Goal: Task Accomplishment & Management: Manage account settings

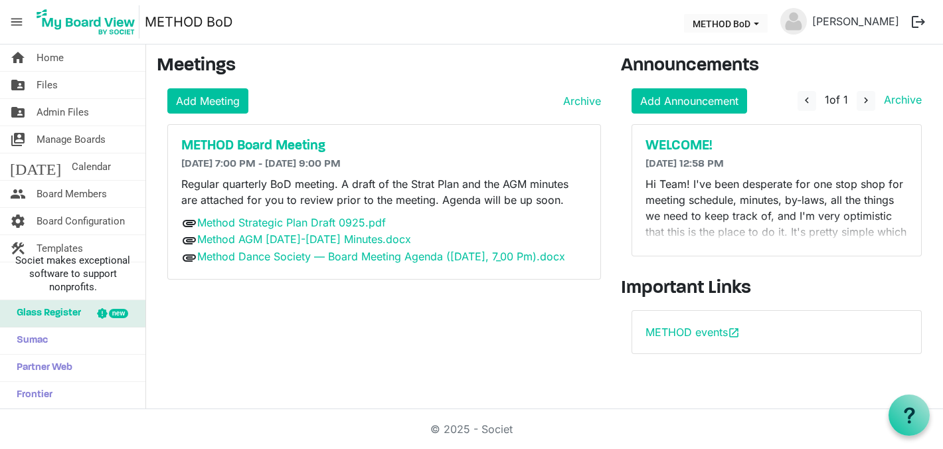
click at [333, 279] on div "METHOD Board Meeting 9/21/2025 7:00 PM - 9/21/2025 9:00 PM Regular quarterly Bo…" at bounding box center [384, 202] width 432 height 154
click at [66, 61] on link "home Home" at bounding box center [72, 57] width 145 height 27
click at [60, 51] on span "Home" at bounding box center [50, 57] width 27 height 27
click at [309, 279] on div "METHOD Board Meeting 9/21/2025 7:00 PM - 9/21/2025 9:00 PM Regular quarterly Bo…" at bounding box center [384, 202] width 432 height 154
click at [80, 142] on span "Manage Boards" at bounding box center [71, 139] width 69 height 27
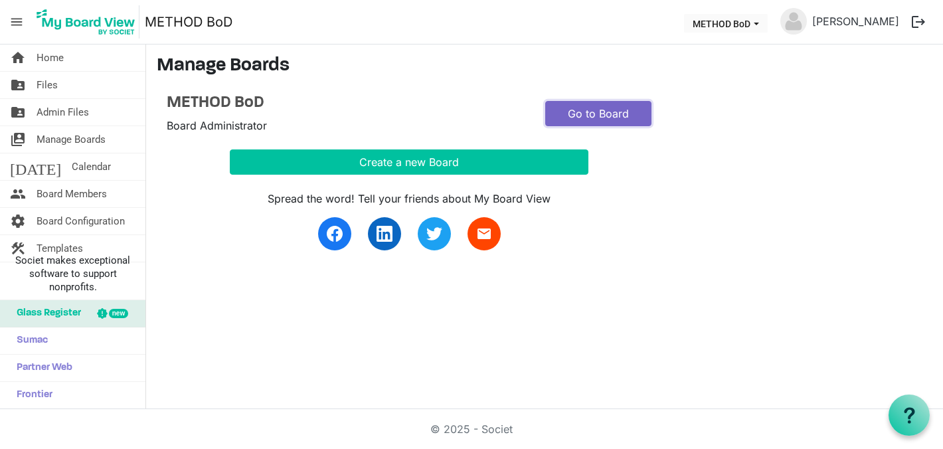
click at [589, 117] on link "Go to Board" at bounding box center [598, 113] width 106 height 25
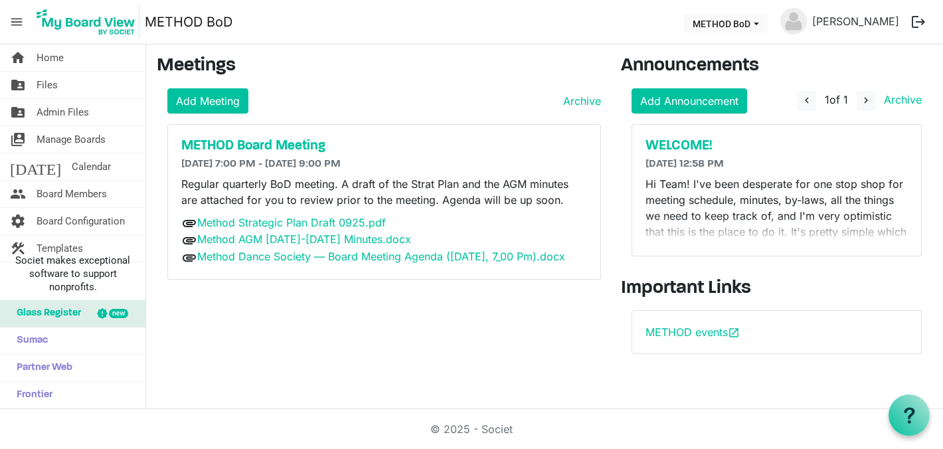
click at [315, 161] on h6 "9/21/2025 7:00 PM - 9/21/2025 9:00 PM" at bounding box center [384, 164] width 406 height 13
click at [317, 145] on h5 "METHOD Board Meeting" at bounding box center [384, 146] width 406 height 16
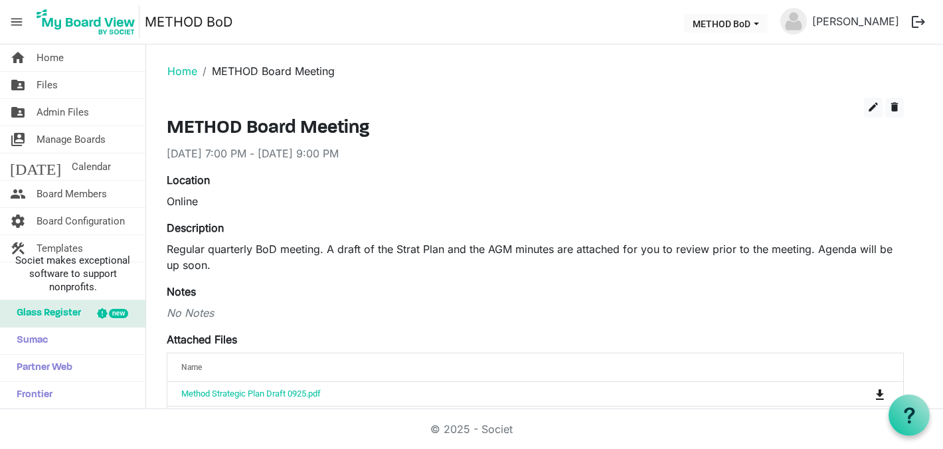
click at [258, 248] on p "Regular quarterly BoD meeting. A draft of the Strat Plan and the AGM minutes ar…" at bounding box center [535, 257] width 737 height 32
click at [87, 190] on span "Board Members" at bounding box center [72, 194] width 70 height 27
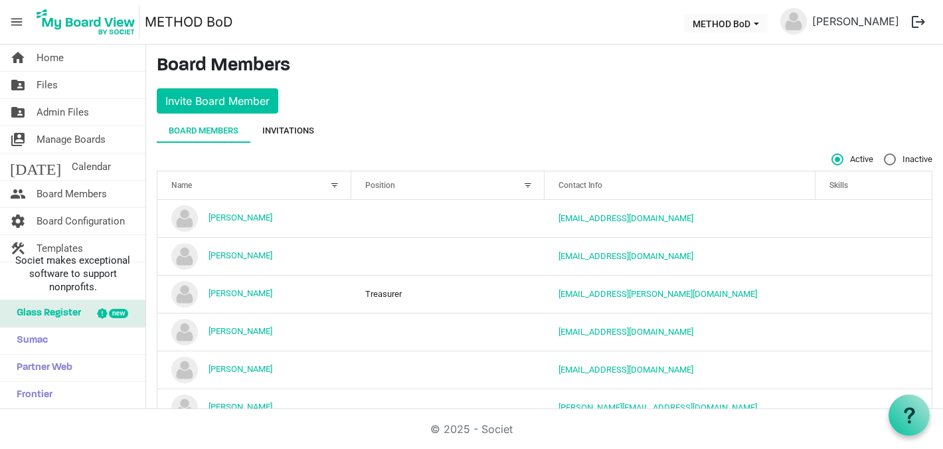
click at [301, 130] on div "Invitations" at bounding box center [288, 130] width 52 height 13
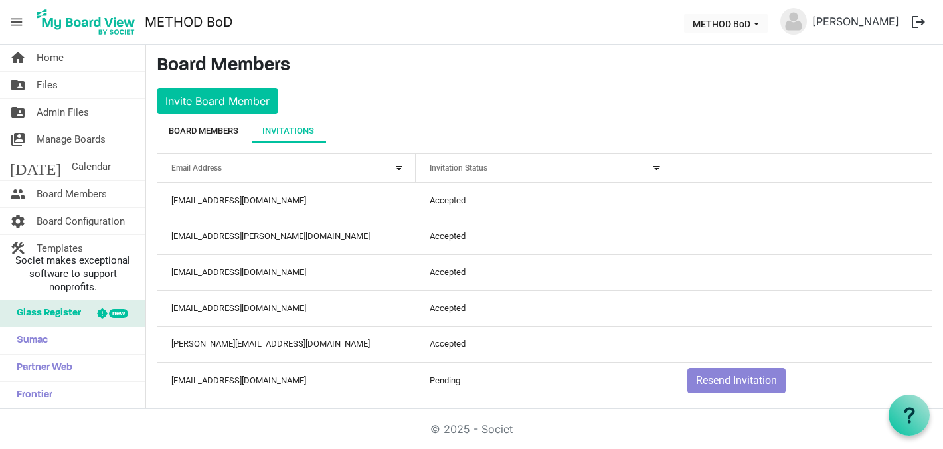
click at [211, 131] on div "Board Members" at bounding box center [204, 130] width 70 height 13
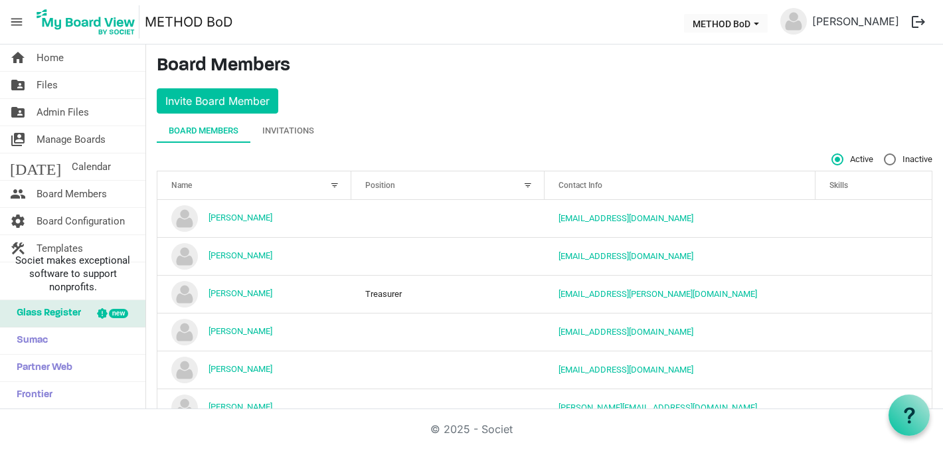
click at [537, 122] on div "Board Members Invitations" at bounding box center [544, 131] width 775 height 24
click at [75, 60] on link "home Home" at bounding box center [72, 57] width 145 height 27
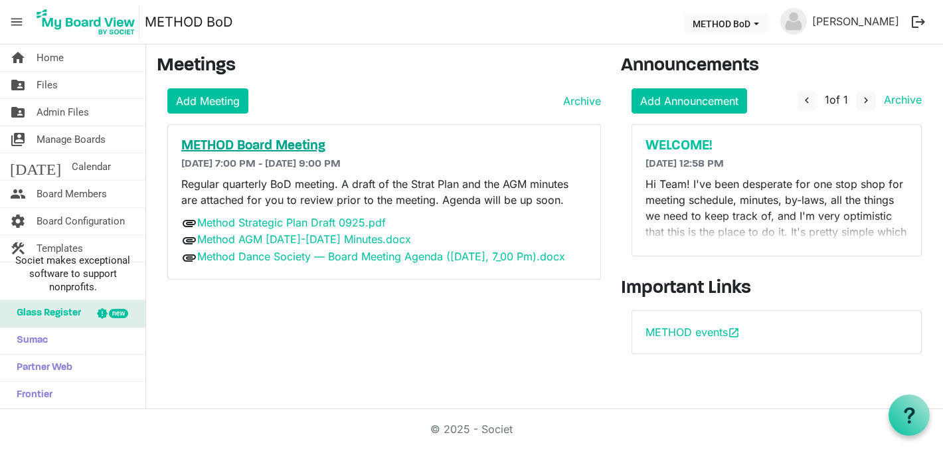
click at [305, 145] on h5 "METHOD Board Meeting" at bounding box center [384, 146] width 406 height 16
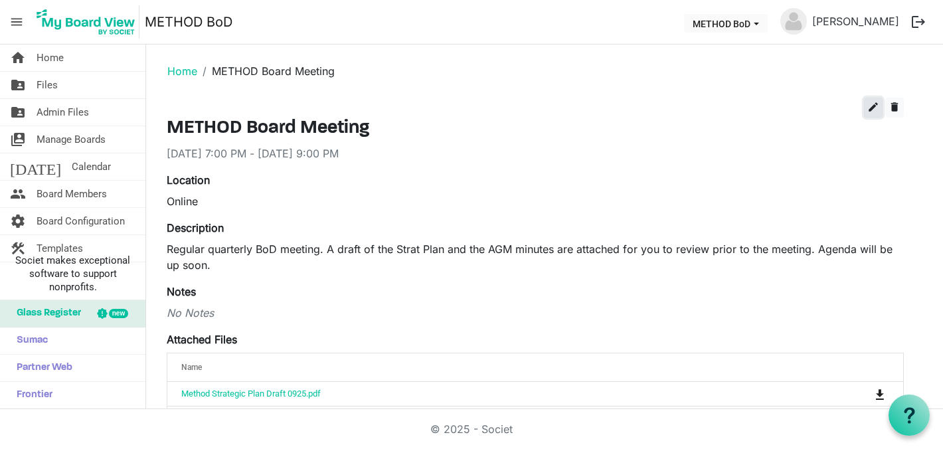
click at [873, 111] on span "edit" at bounding box center [873, 107] width 12 height 12
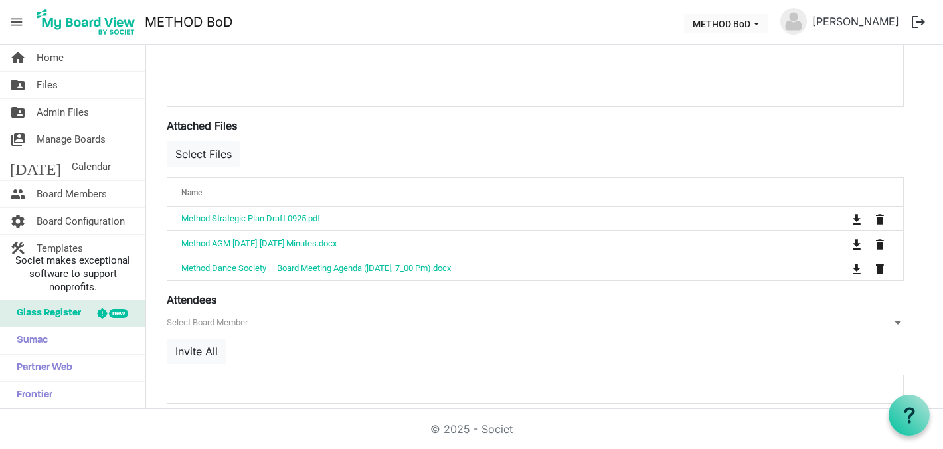
scroll to position [473, 0]
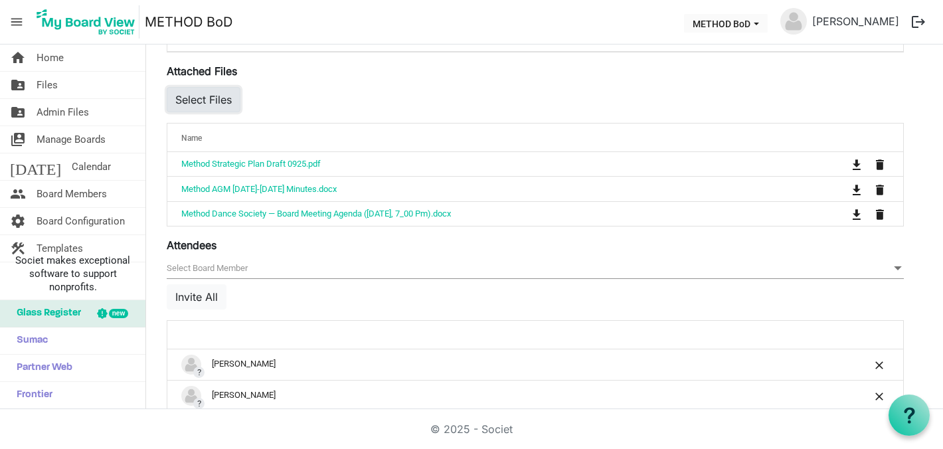
click at [204, 96] on button "Select Files" at bounding box center [204, 99] width 74 height 25
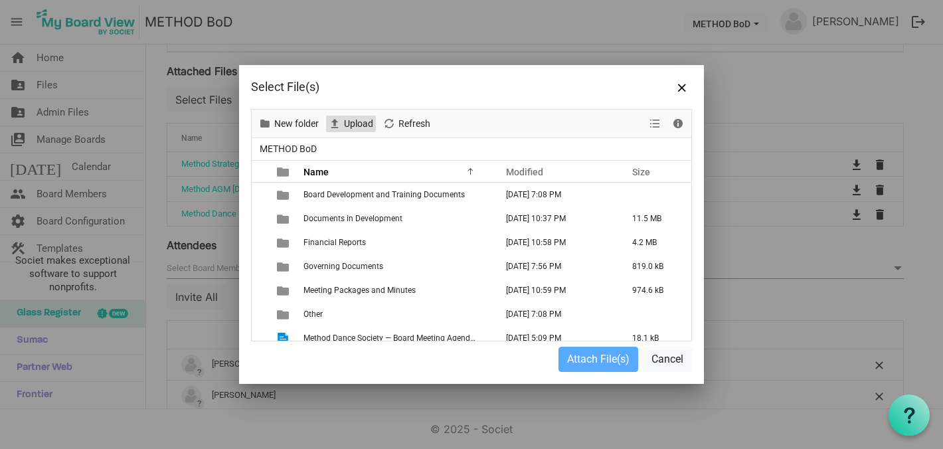
click at [348, 117] on span "Upload" at bounding box center [358, 123] width 32 height 17
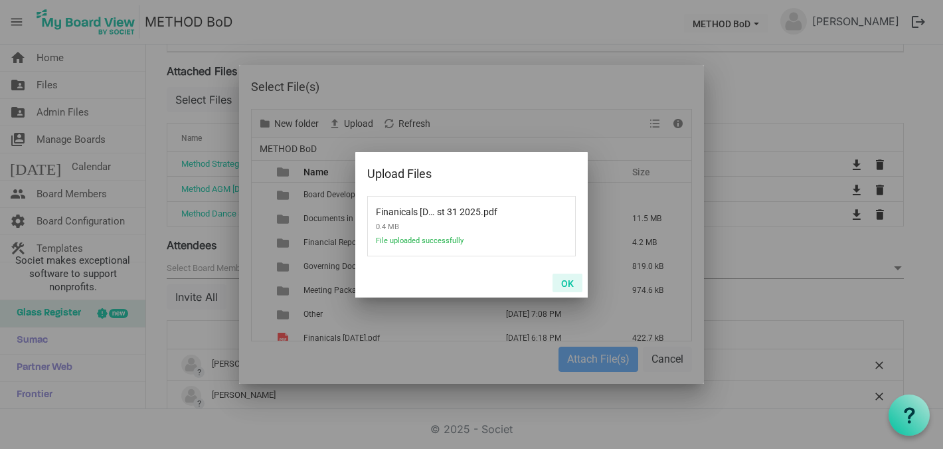
click at [569, 283] on button "OK" at bounding box center [567, 282] width 30 height 19
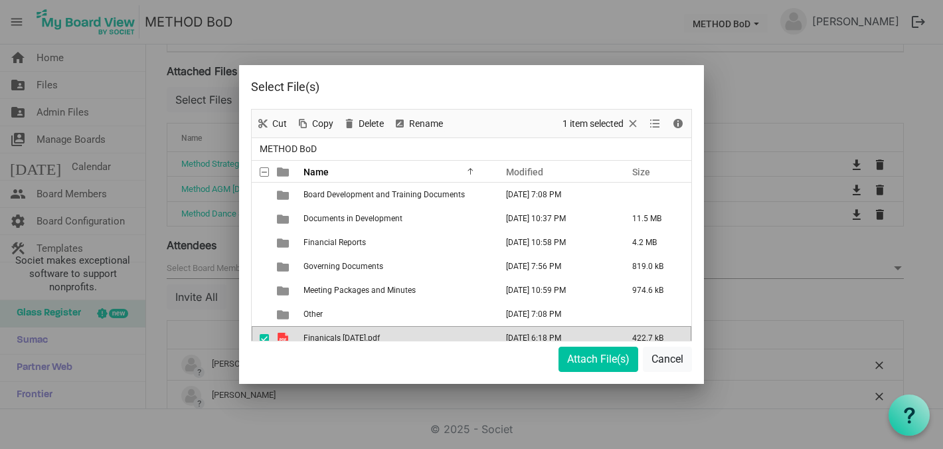
scroll to position [9, 0]
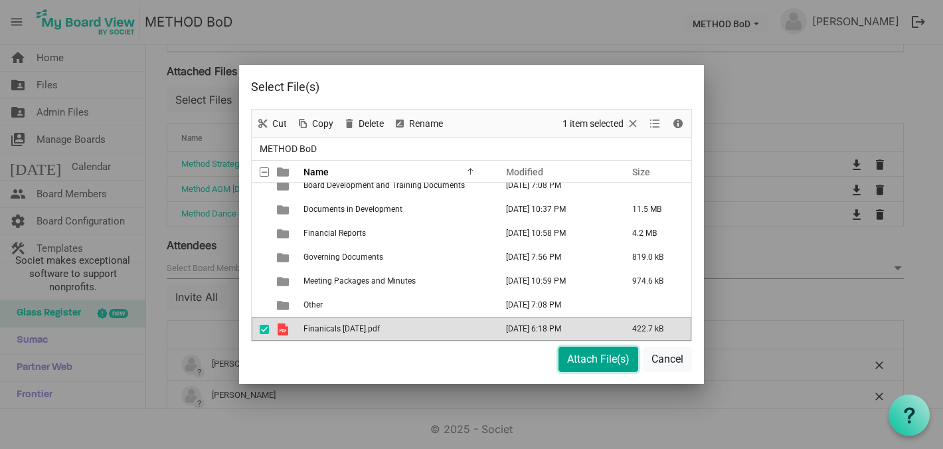
click at [605, 358] on button "Attach File(s)" at bounding box center [598, 358] width 80 height 25
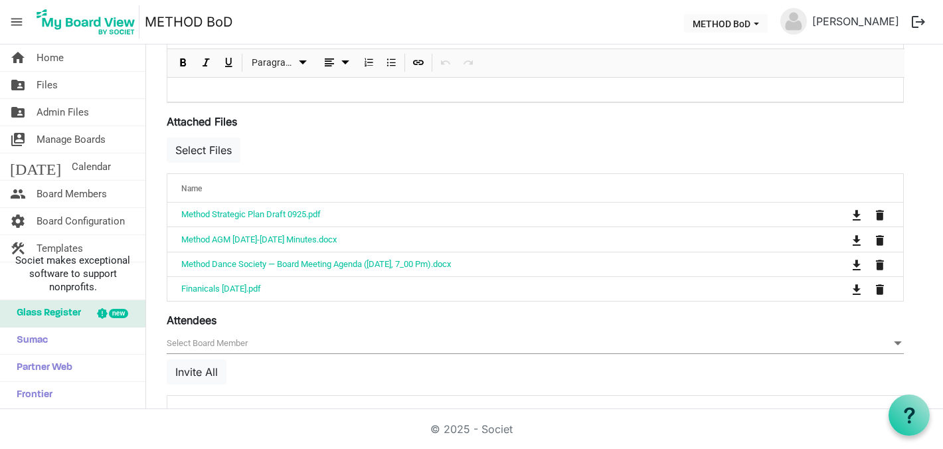
scroll to position [417, 0]
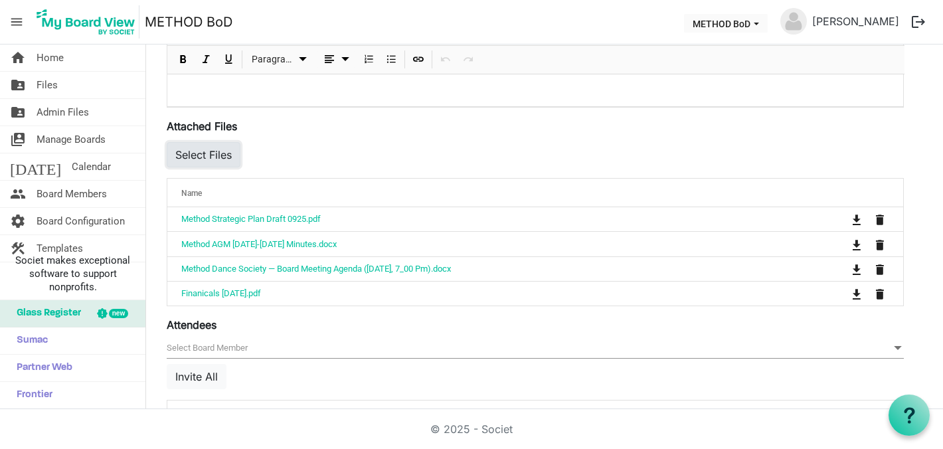
click at [220, 155] on button "Select Files" at bounding box center [204, 154] width 74 height 25
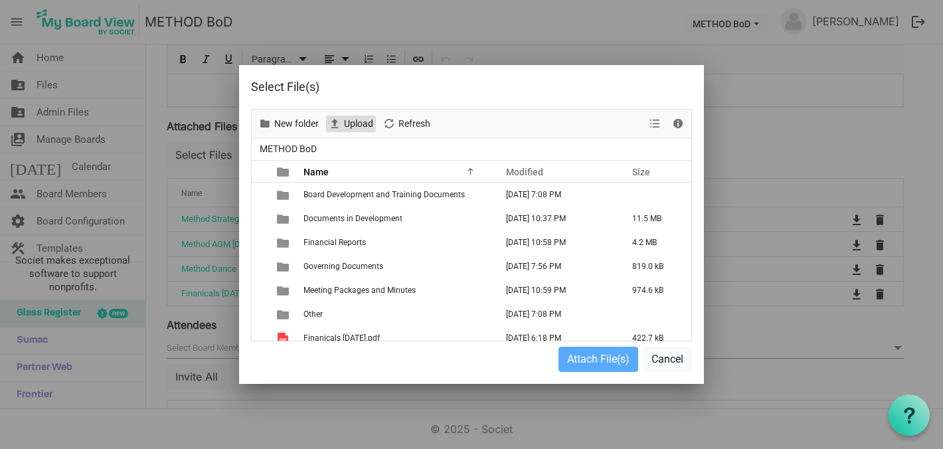
click at [360, 127] on span "Upload" at bounding box center [358, 123] width 32 height 17
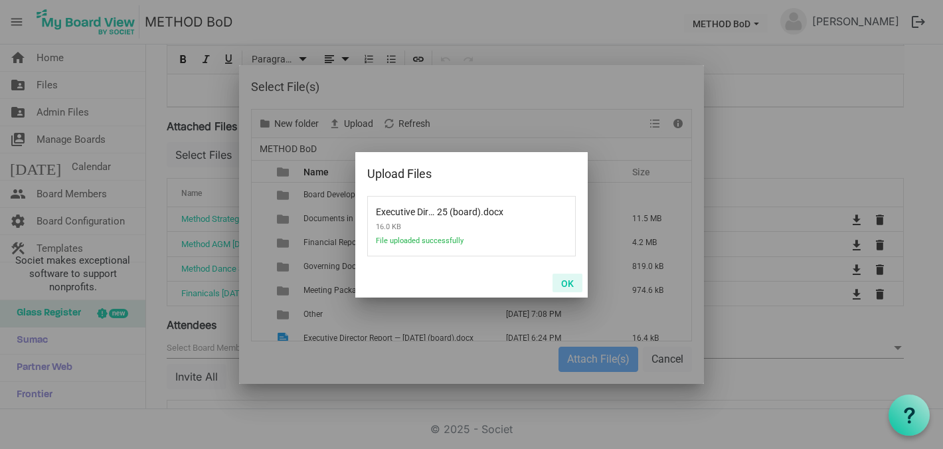
click at [570, 279] on button "OK" at bounding box center [567, 282] width 30 height 19
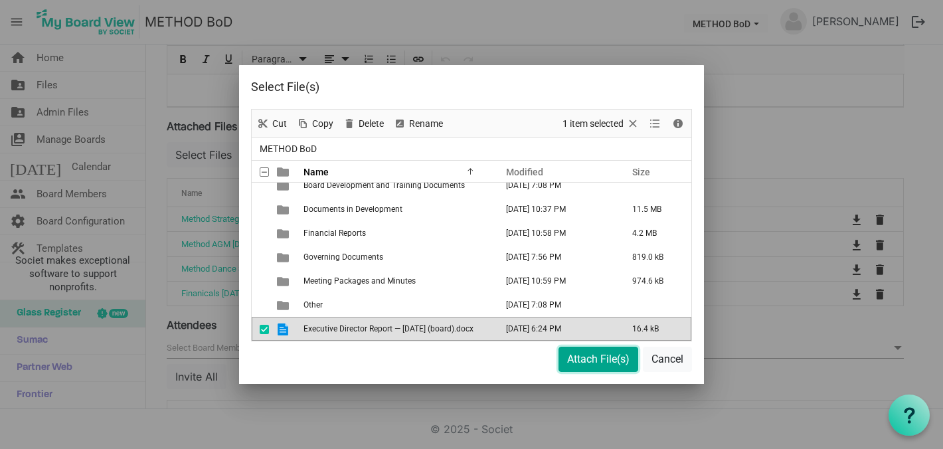
click at [588, 360] on button "Attach File(s)" at bounding box center [598, 358] width 80 height 25
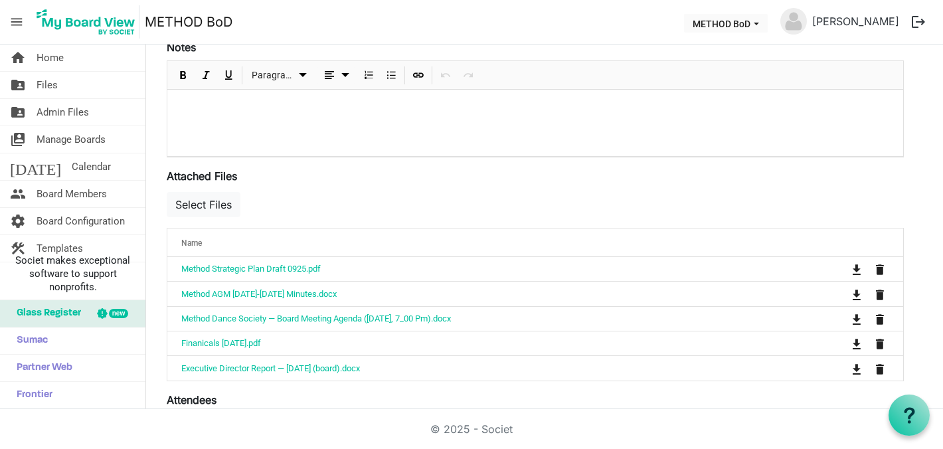
scroll to position [0, 0]
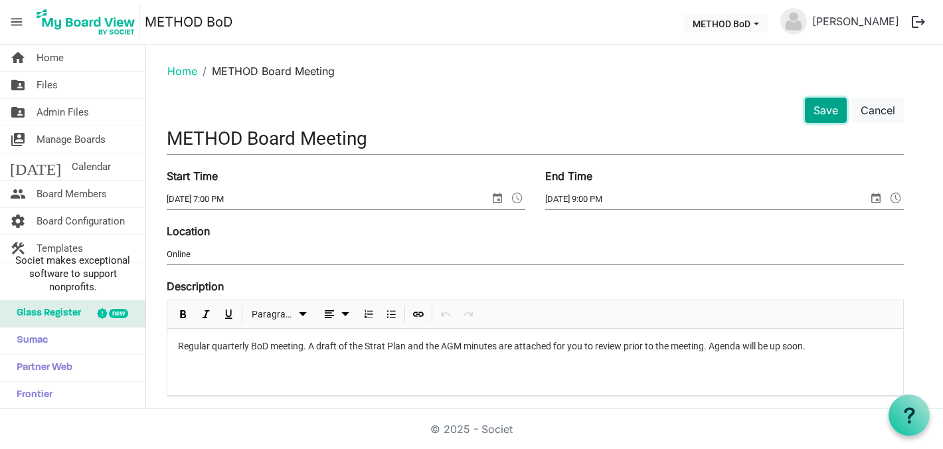
click at [824, 112] on button "Save" at bounding box center [825, 110] width 42 height 25
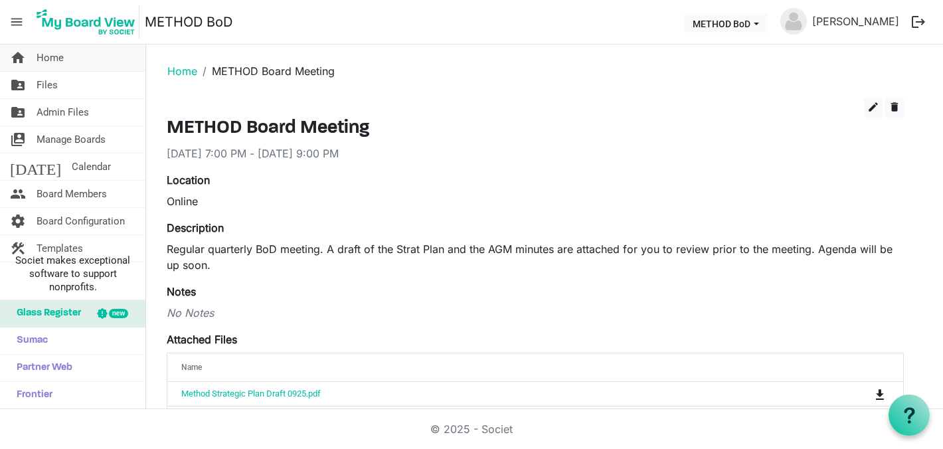
click at [66, 64] on link "home Home" at bounding box center [72, 57] width 145 height 27
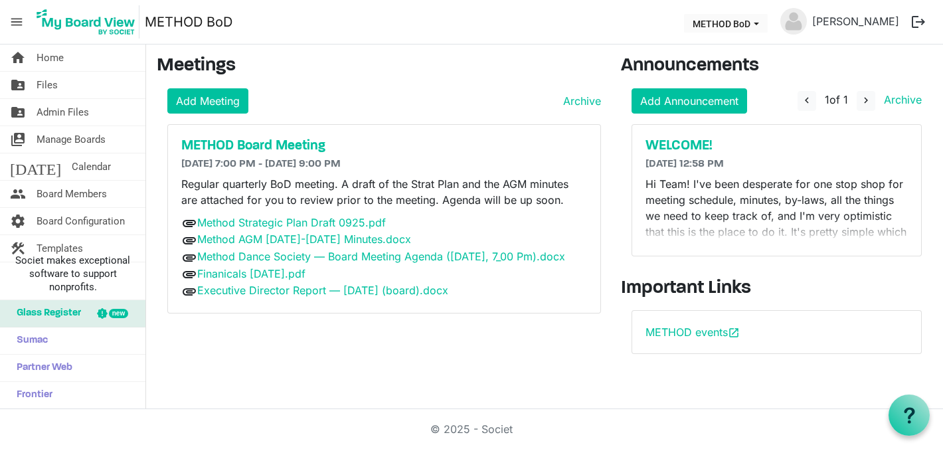
drag, startPoint x: 361, startPoint y: 161, endPoint x: 368, endPoint y: 165, distance: 8.3
click at [361, 161] on h6 "[DATE] 7:00 PM - [DATE] 9:00 PM" at bounding box center [384, 164] width 406 height 13
click at [282, 147] on h5 "METHOD Board Meeting" at bounding box center [384, 146] width 406 height 16
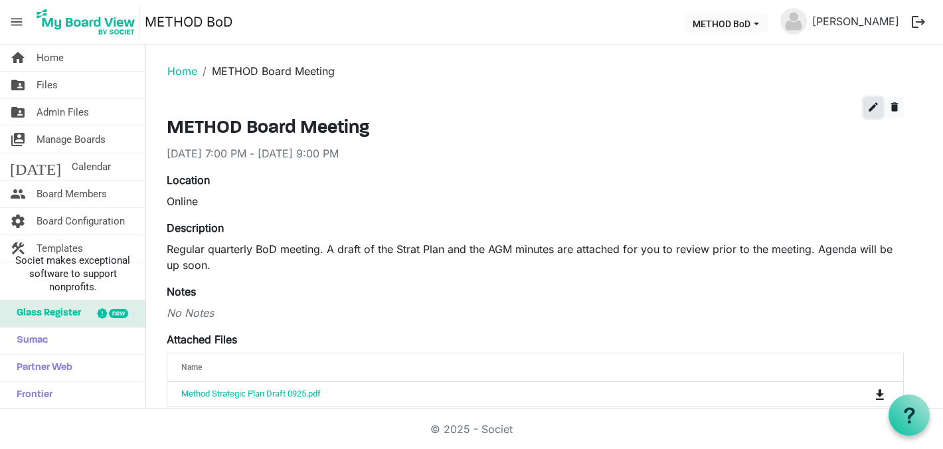
click at [867, 102] on span "edit" at bounding box center [873, 107] width 12 height 12
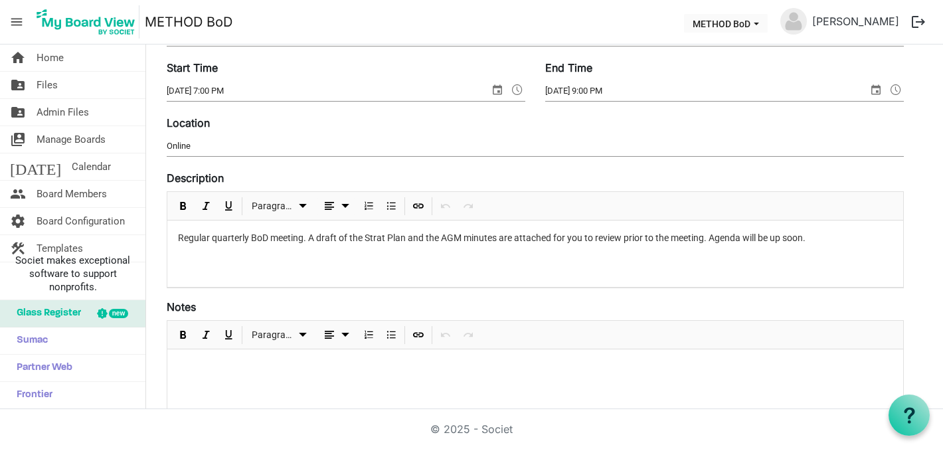
scroll to position [110, 0]
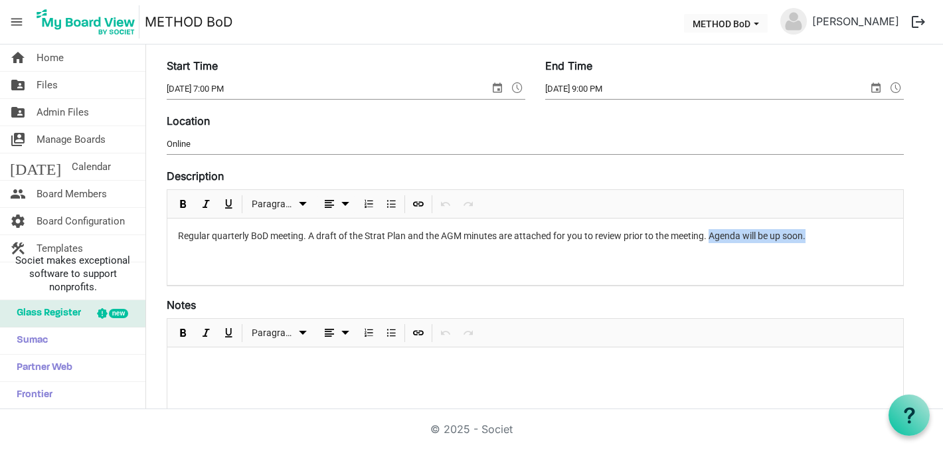
drag, startPoint x: 811, startPoint y: 236, endPoint x: 710, endPoint y: 238, distance: 100.9
click at [710, 238] on p "Regular quarterly BoD meeting. A draft of the Strat Plan and the AGM minutes ar…" at bounding box center [535, 236] width 714 height 14
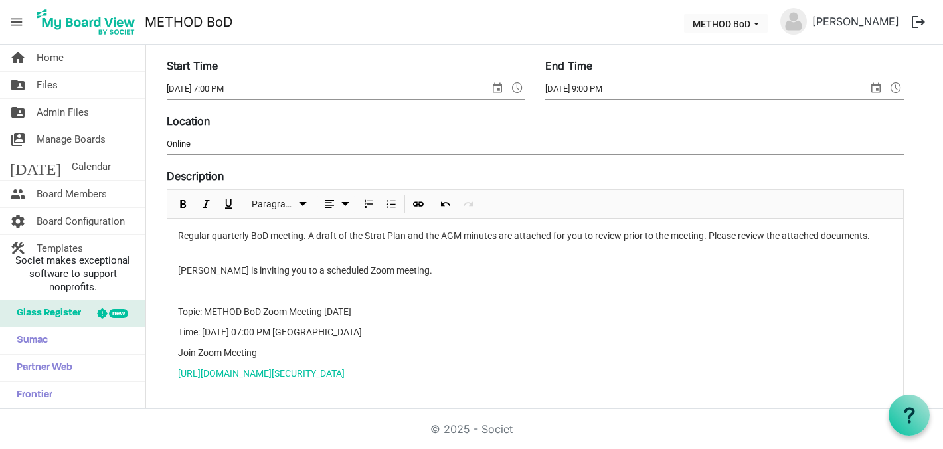
drag, startPoint x: 451, startPoint y: 272, endPoint x: 176, endPoint y: 265, distance: 274.9
click at [176, 265] on div "Regular quarterly BoD meeting. A draft of the Strat Plan and the AGM minutes ar…" at bounding box center [534, 438] width 735 height 440
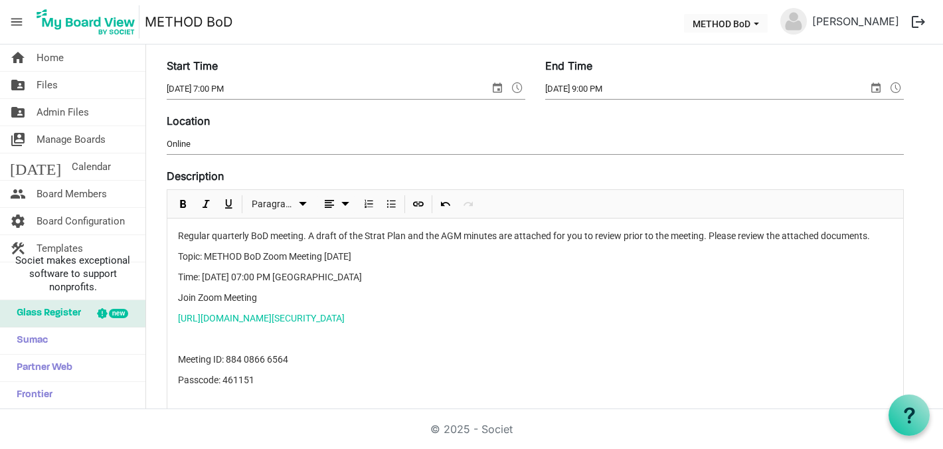
click at [362, 362] on p "Meeting ID: 884 0866 6564" at bounding box center [535, 359] width 714 height 14
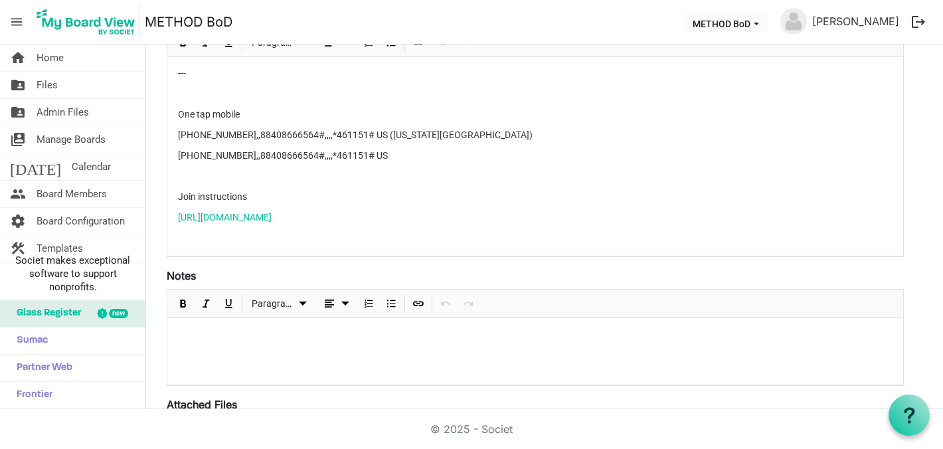
scroll to position [0, 0]
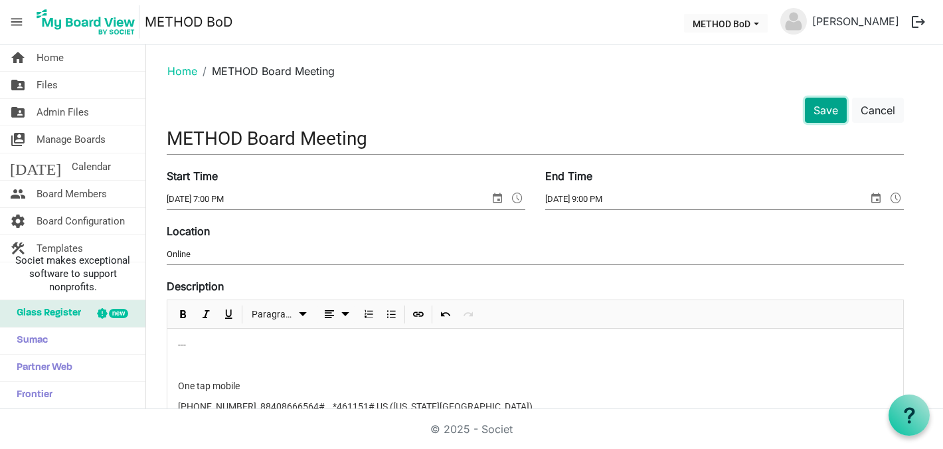
click at [832, 114] on button "Save" at bounding box center [825, 110] width 42 height 25
